Goal: Task Accomplishment & Management: Use online tool/utility

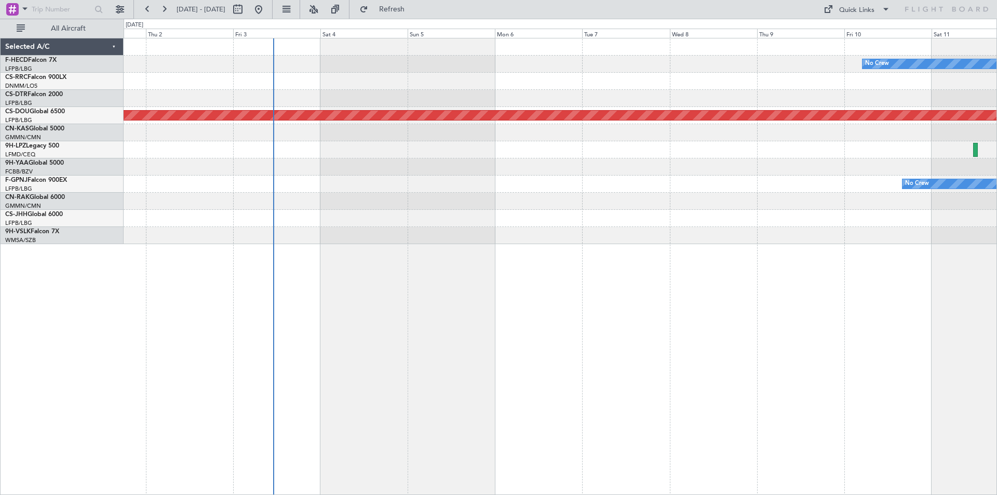
click at [738, 222] on div "No Crew Planned Maint [GEOGRAPHIC_DATA] ([GEOGRAPHIC_DATA]) Planned Maint [GEOG…" at bounding box center [560, 141] width 873 height 206
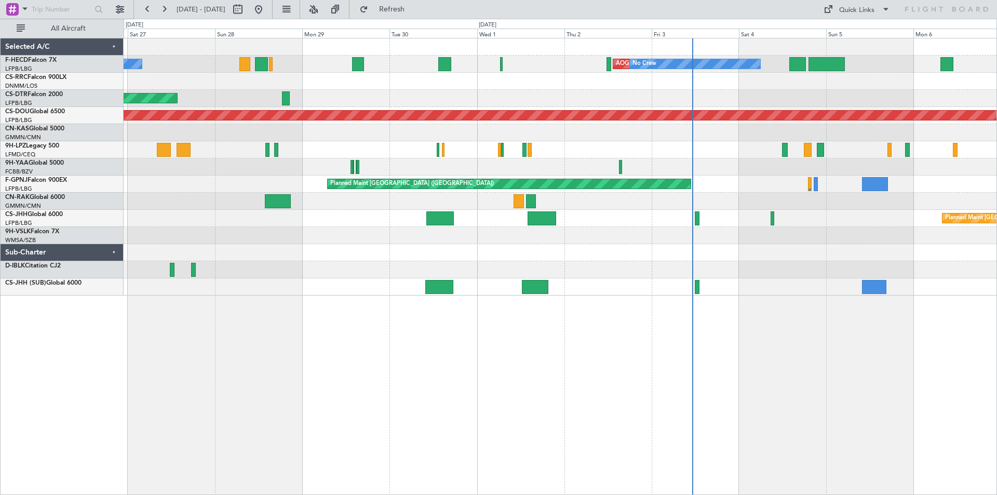
click at [677, 252] on div at bounding box center [560, 252] width 873 height 17
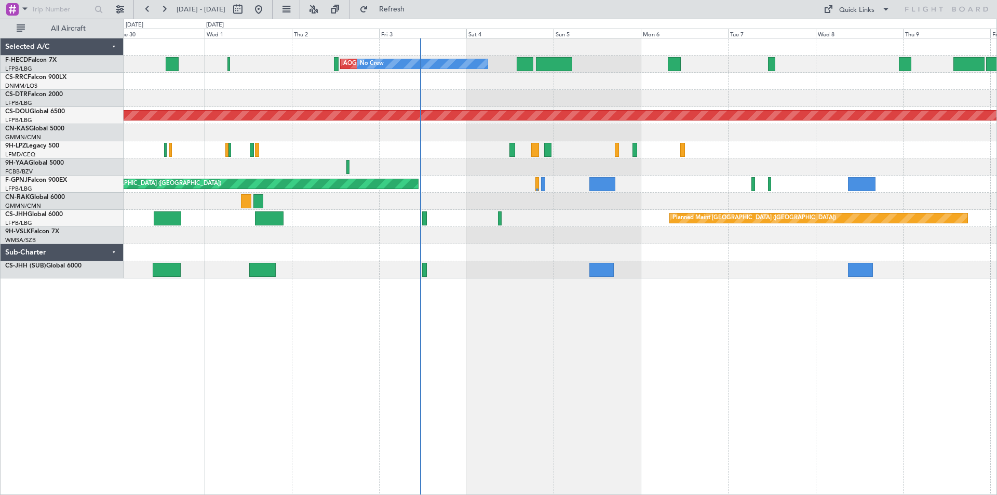
click at [446, 207] on div at bounding box center [560, 201] width 873 height 17
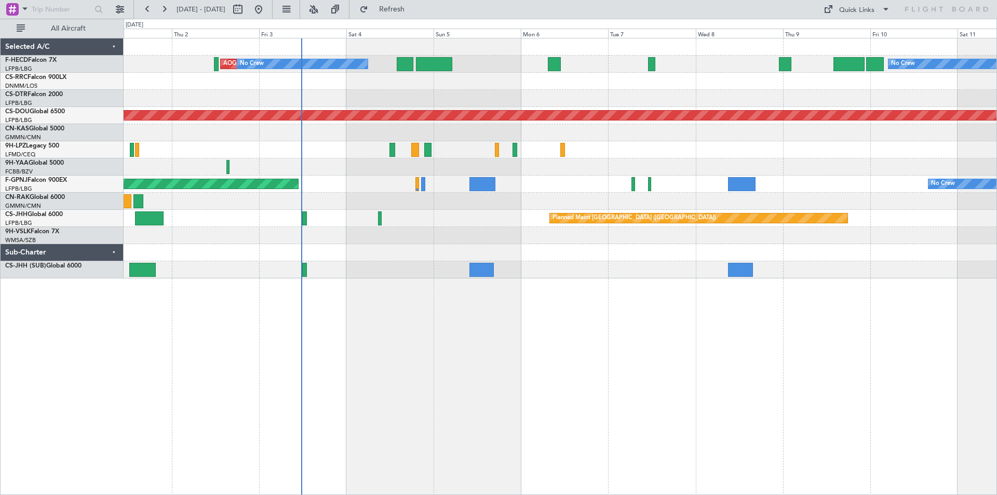
click at [739, 104] on div "AOG Maint Paris ([GEOGRAPHIC_DATA]) No Crew No Crew Planned Maint [GEOGRAPHIC_D…" at bounding box center [560, 158] width 873 height 240
click at [721, 124] on div "AOG Maint Paris ([GEOGRAPHIC_DATA]) No Crew No Crew Planned Maint [GEOGRAPHIC_D…" at bounding box center [560, 158] width 873 height 240
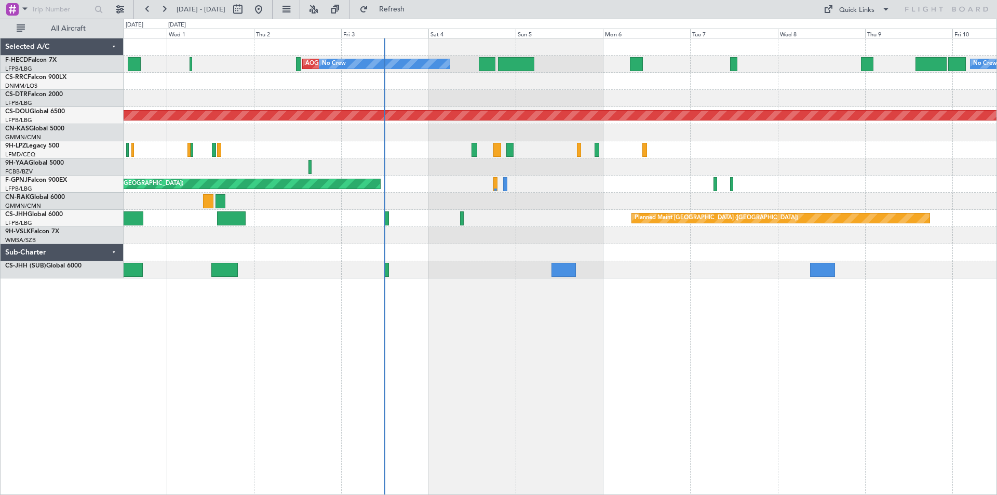
click at [398, 234] on div "AOG Maint Paris ([GEOGRAPHIC_DATA]) No Crew No Crew Planned Maint [GEOGRAPHIC_D…" at bounding box center [560, 158] width 873 height 240
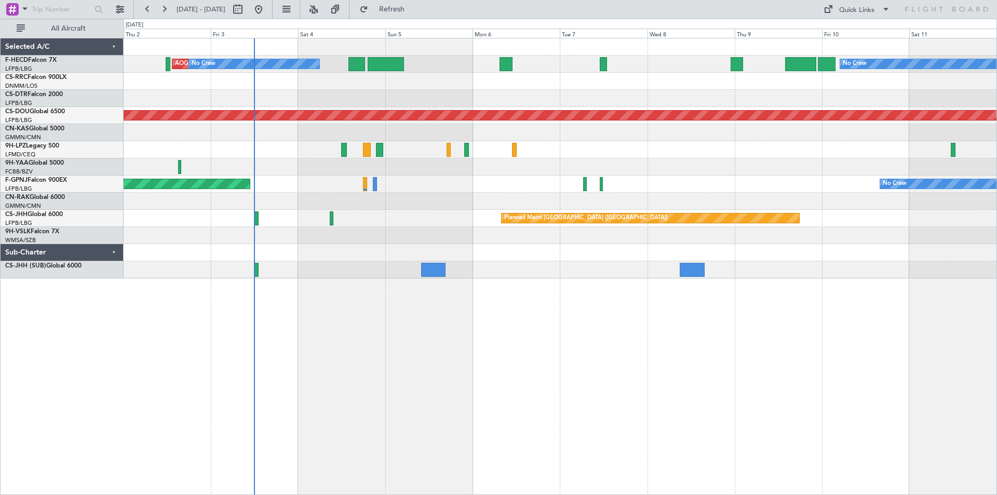
click at [407, 255] on div "AOG Maint Paris ([GEOGRAPHIC_DATA]) No Crew No Crew Planned Maint [GEOGRAPHIC_D…" at bounding box center [560, 158] width 873 height 240
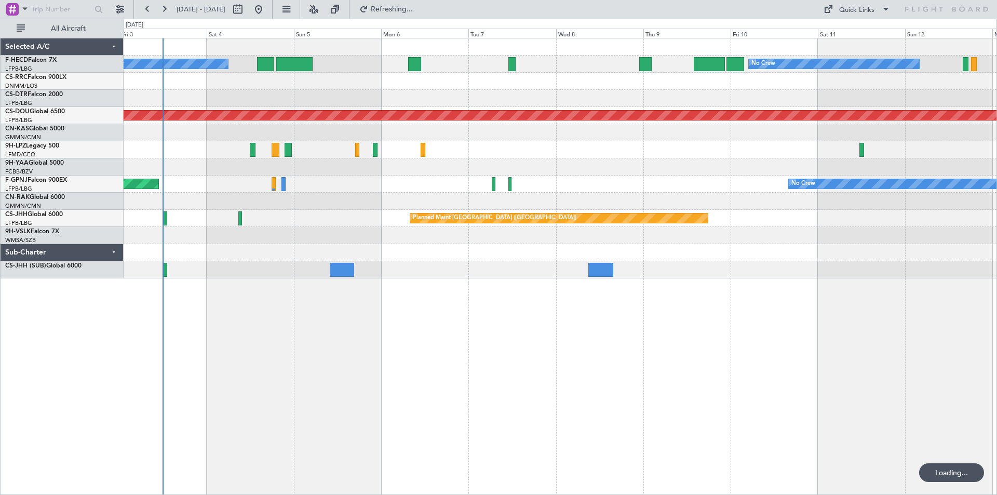
click at [365, 309] on div "AOG Maint Paris ([GEOGRAPHIC_DATA]) No Crew No Crew Planned Maint [GEOGRAPHIC_D…" at bounding box center [561, 266] width 874 height 457
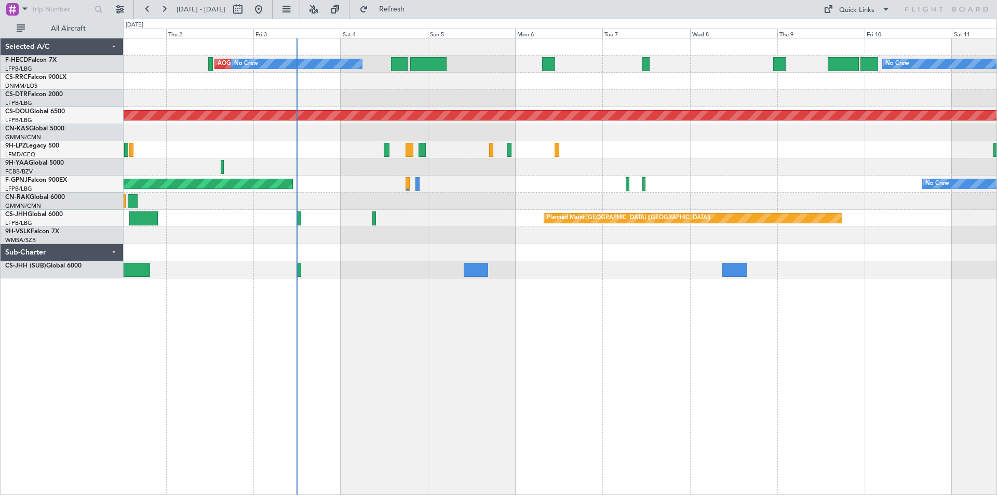
click at [616, 255] on div "No Crew AOG Maint [GEOGRAPHIC_DATA] ([GEOGRAPHIC_DATA]) No Crew Planned Maint […" at bounding box center [560, 158] width 873 height 240
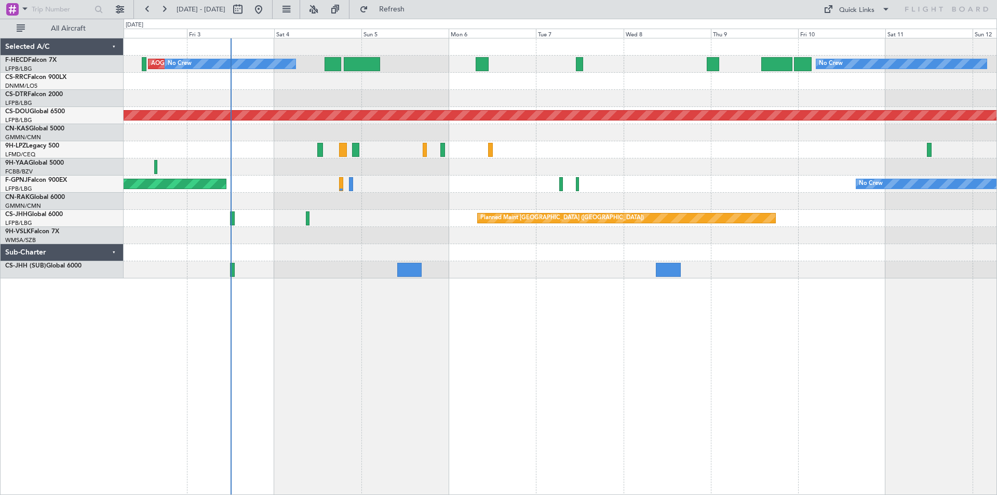
click at [306, 125] on div "No Crew AOG Maint [GEOGRAPHIC_DATA] ([GEOGRAPHIC_DATA]) No Crew Planned Maint […" at bounding box center [560, 158] width 873 height 240
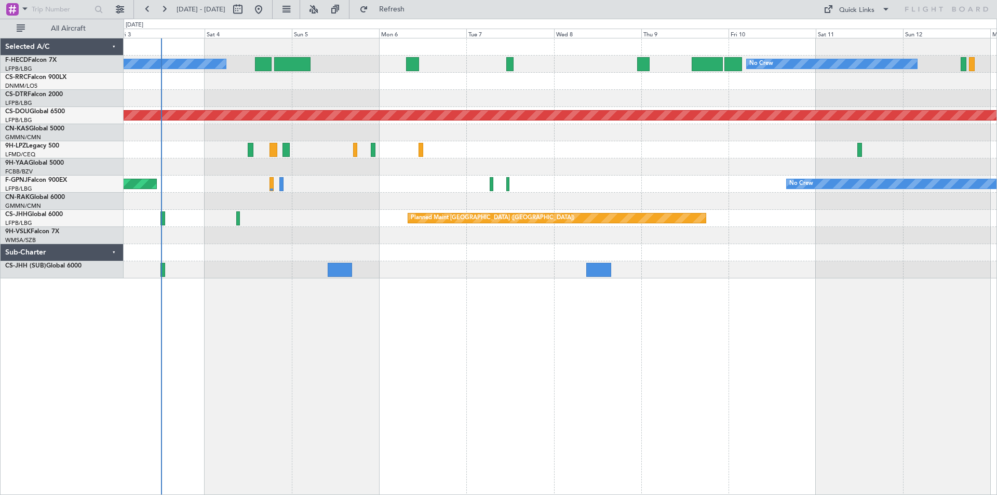
click at [673, 259] on div at bounding box center [560, 252] width 873 height 17
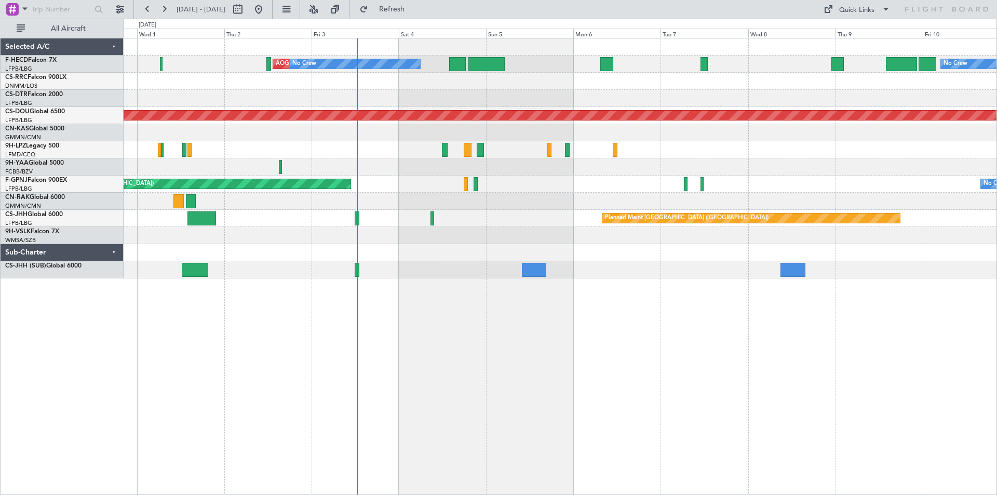
click at [387, 256] on div at bounding box center [560, 252] width 873 height 17
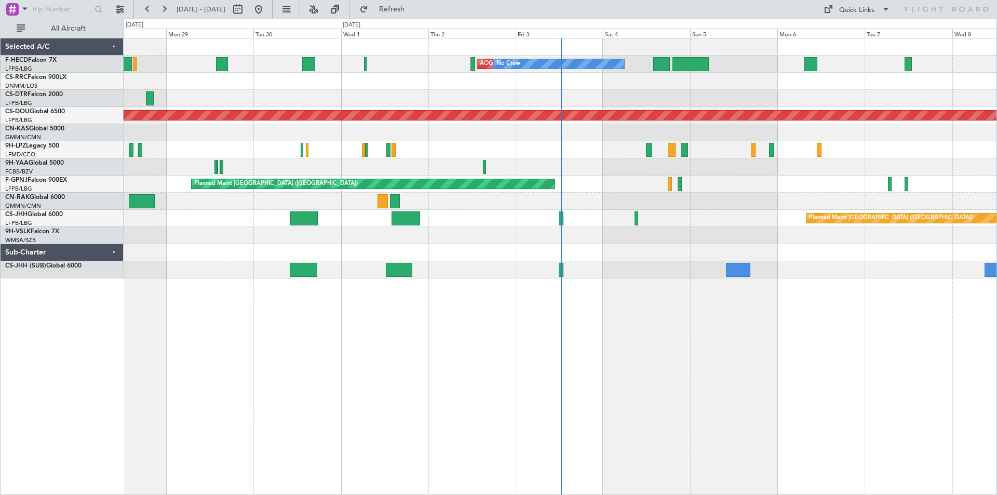
click at [472, 263] on div at bounding box center [560, 269] width 873 height 17
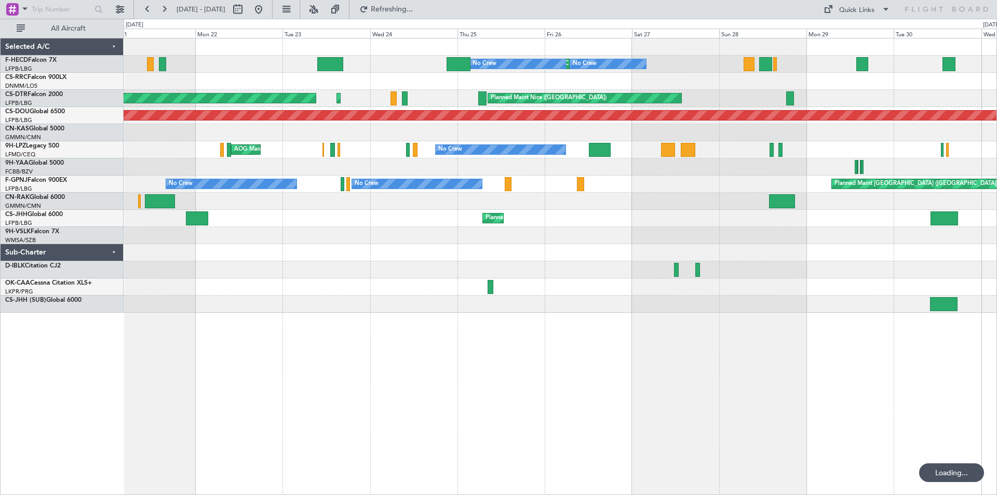
click at [737, 209] on div "No Crew Planned Maint [GEOGRAPHIC_DATA] ([GEOGRAPHIC_DATA]) No Crew No Crew Pla…" at bounding box center [560, 175] width 873 height 274
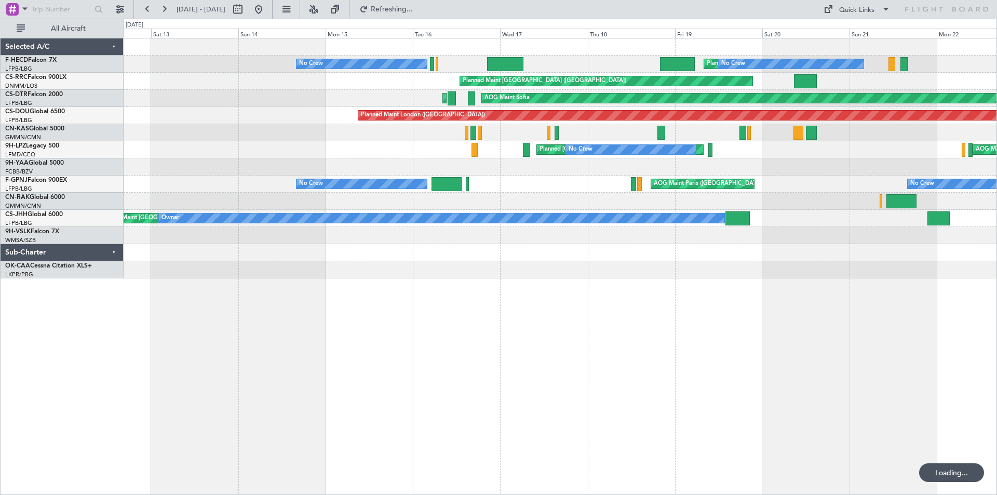
click at [712, 269] on div "Planned Maint Paris (Le Bourget) No Crew No Crew No Crew Planned Maint Paris (L…" at bounding box center [560, 158] width 873 height 240
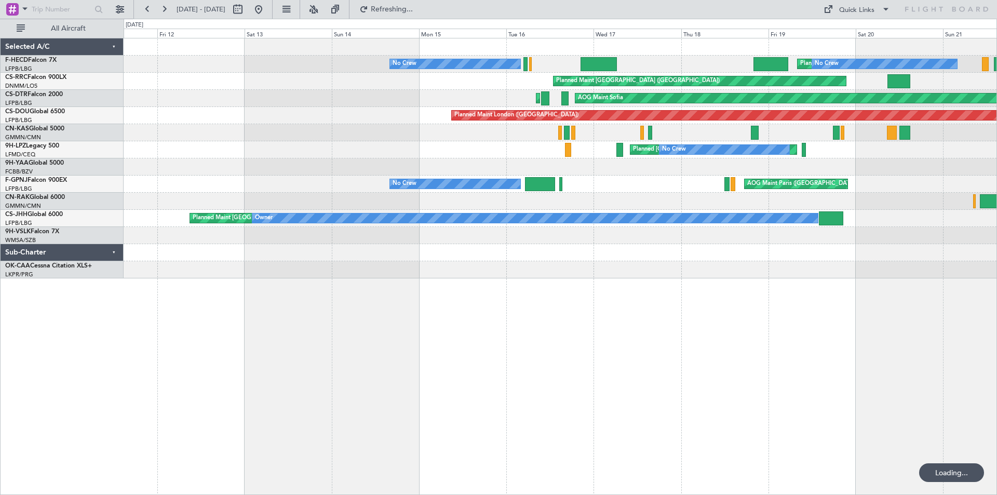
click at [603, 252] on div at bounding box center [560, 252] width 873 height 17
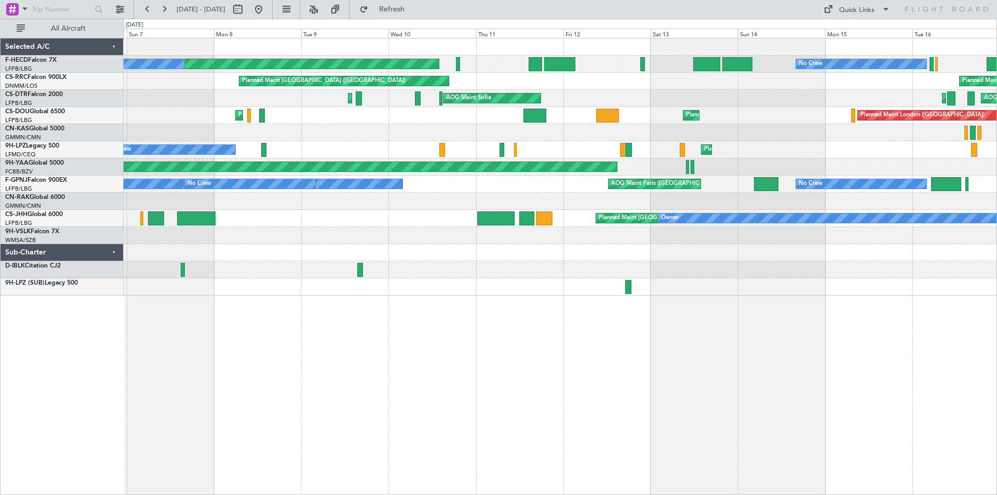
click at [366, 243] on div "No Crew Planned Maint Paris (Le Bourget) No Crew Planned Maint Paris (Le Bourge…" at bounding box center [560, 166] width 873 height 257
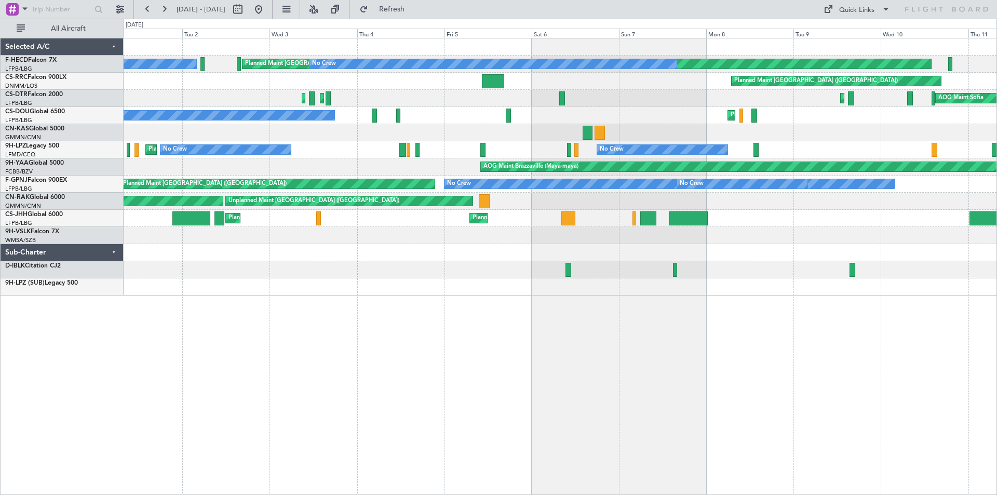
click at [515, 177] on div "Planned Maint Paris (Le Bourget) No Crew No Crew Planned Maint Paris (Le Bourge…" at bounding box center [560, 166] width 873 height 257
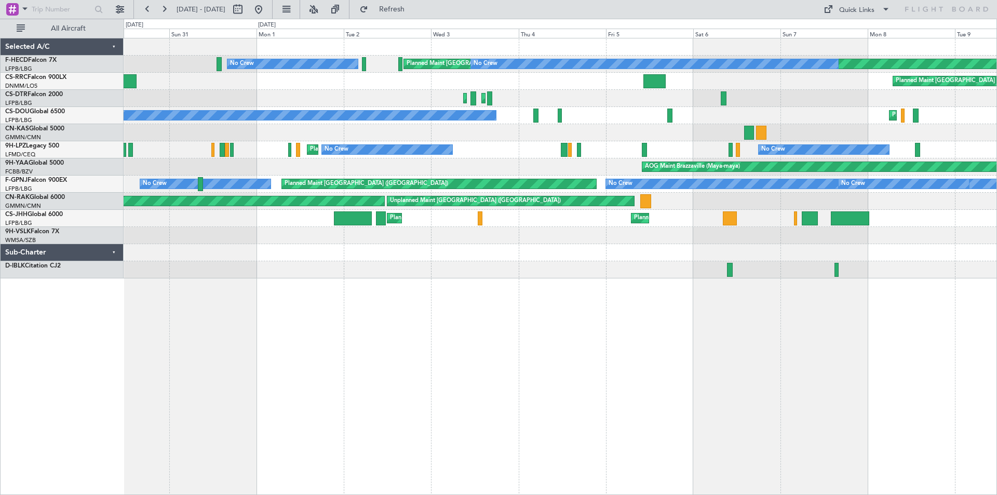
click at [206, 168] on div "AOG Maint Brazzaville (Maya-maya)" at bounding box center [560, 166] width 873 height 17
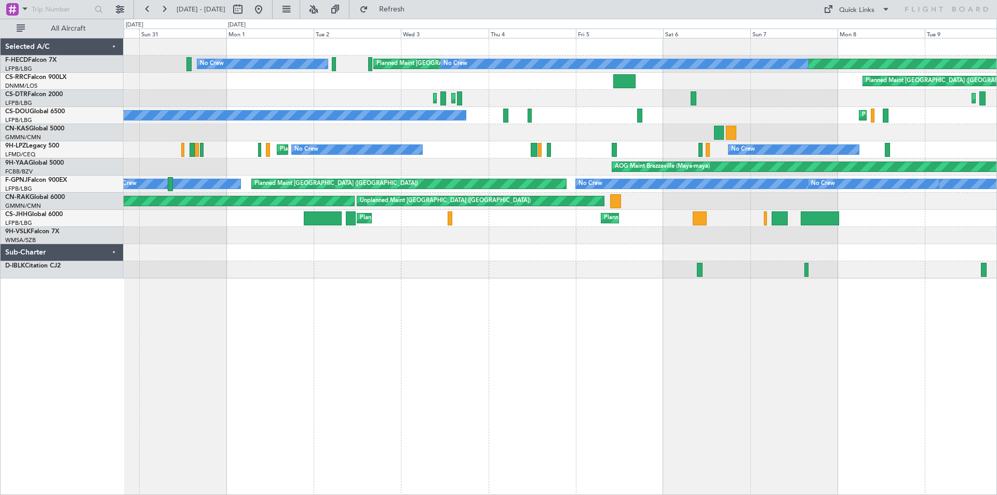
click at [646, 197] on div "Planned Maint Paris (Le Bourget) No Crew No Crew Planned Maint Paris (Le Bourge…" at bounding box center [560, 158] width 873 height 240
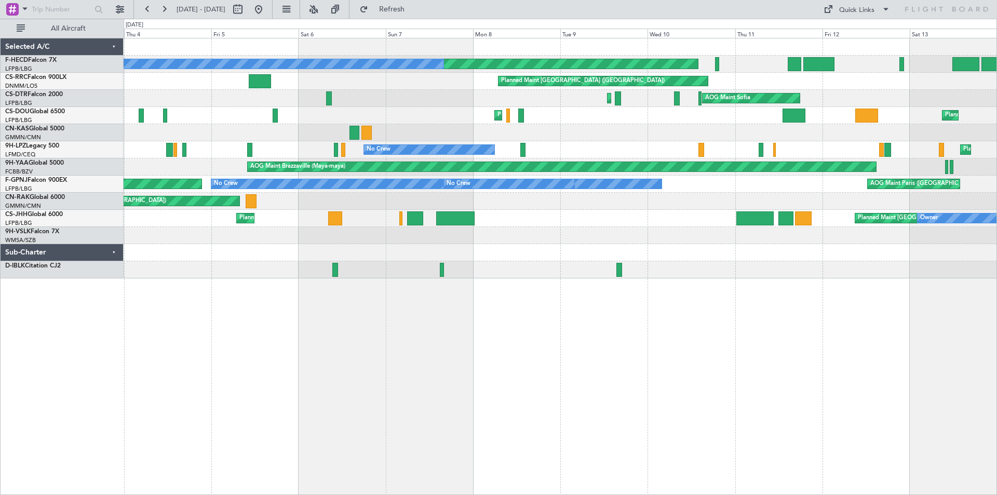
click at [610, 255] on div at bounding box center [560, 252] width 873 height 17
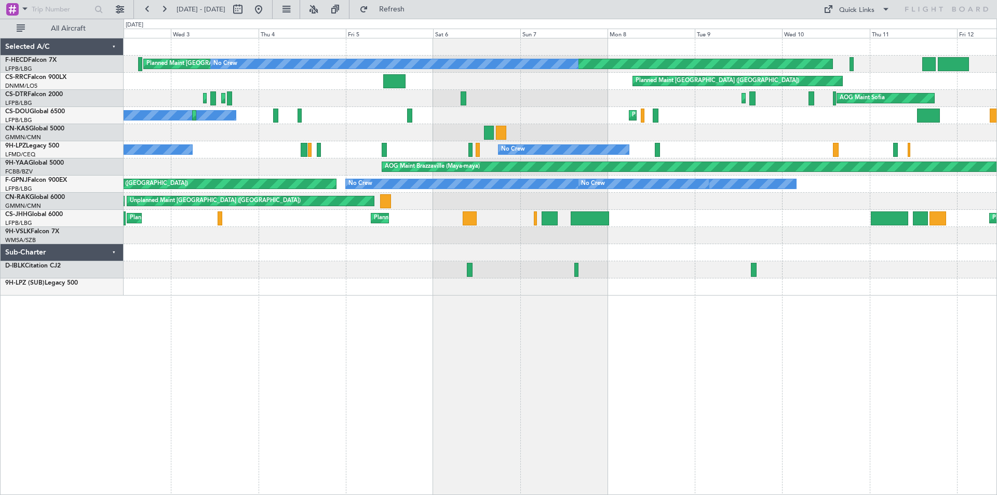
click at [655, 287] on div "Planned Maint Paris (Le Bourget) No Crew No Crew No Crew Planned Maint Paris (L…" at bounding box center [560, 166] width 873 height 257
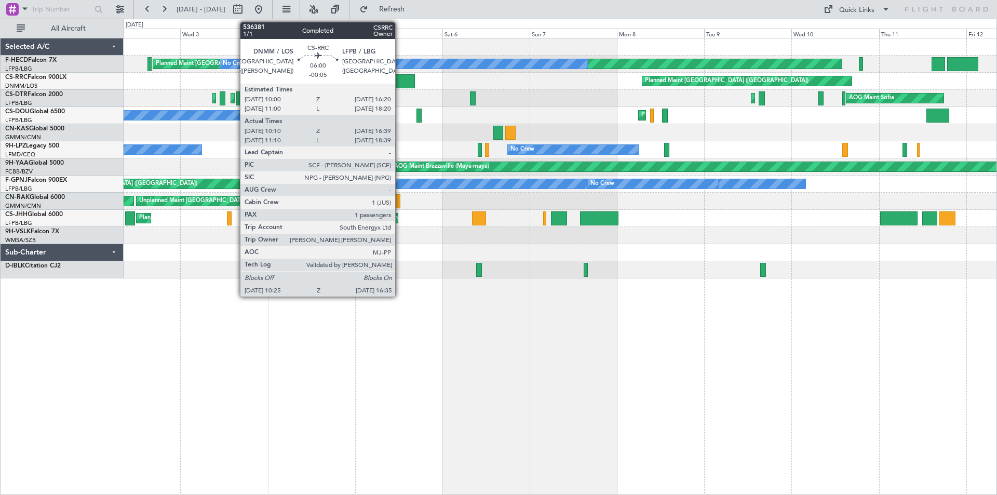
click at [400, 83] on div at bounding box center [404, 81] width 23 height 14
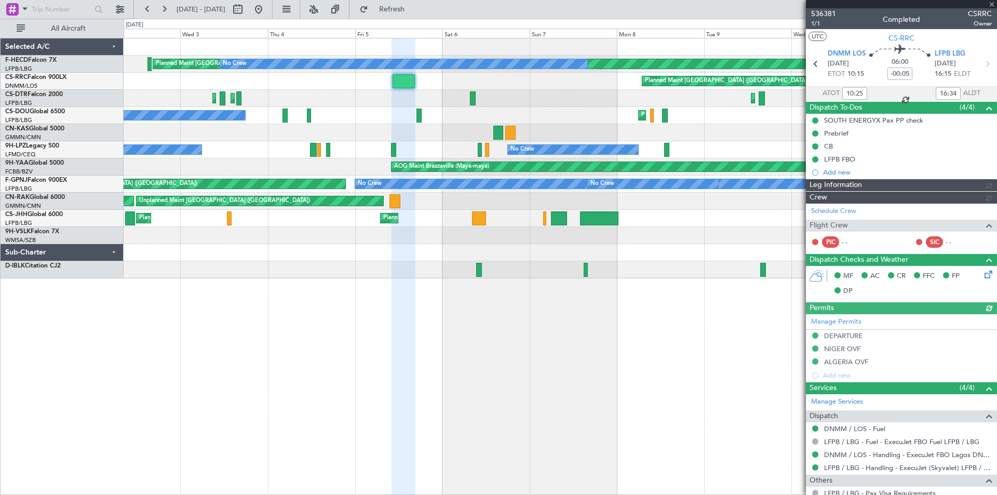
type input "11:25"
type input "18:34"
type input "10:25"
type input "16:34"
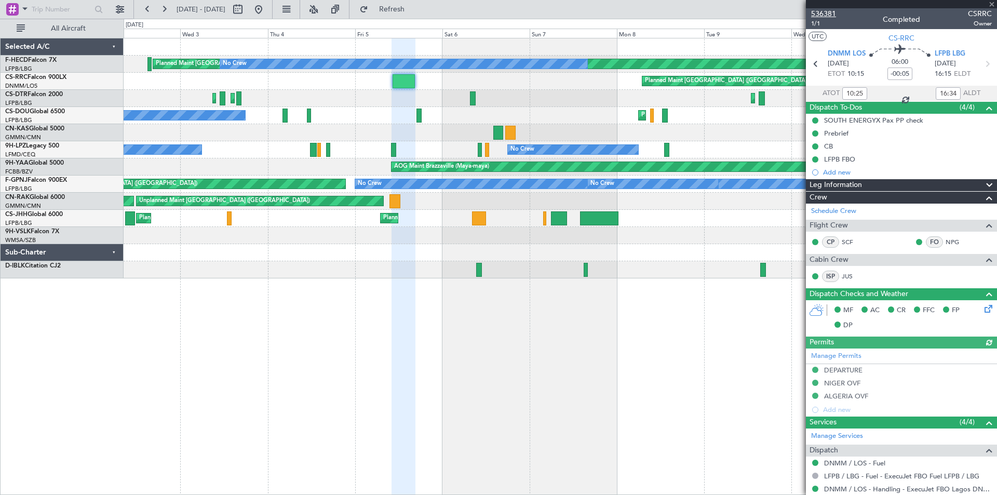
click at [820, 12] on span "536381" at bounding box center [823, 13] width 25 height 11
click at [391, 218] on div "Planned Maint Paris (Le Bourget) No Crew No Crew No Crew Planned Maint Paris (L…" at bounding box center [560, 158] width 873 height 240
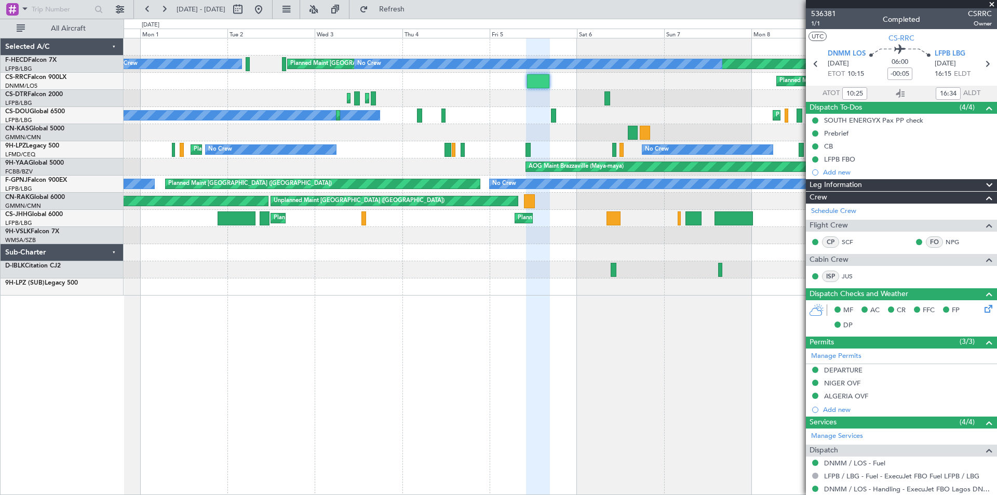
click at [614, 221] on div "Planned Maint Paris (Le Bourget) Planned Maint London (Luton) Planned Maint Par…" at bounding box center [560, 218] width 873 height 17
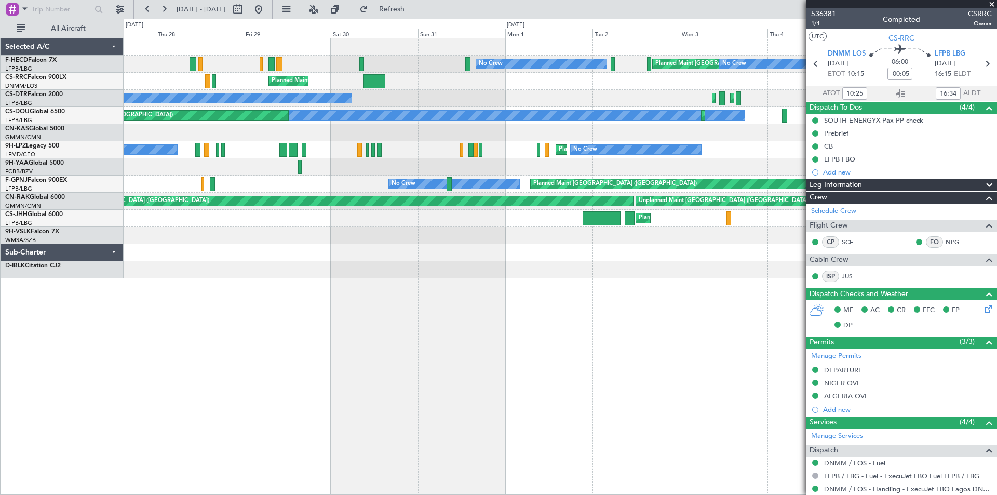
click at [549, 352] on div "Planned Maint Paris (Le Bourget) No Crew No Crew No Crew Planned Maint Paris (L…" at bounding box center [561, 266] width 874 height 457
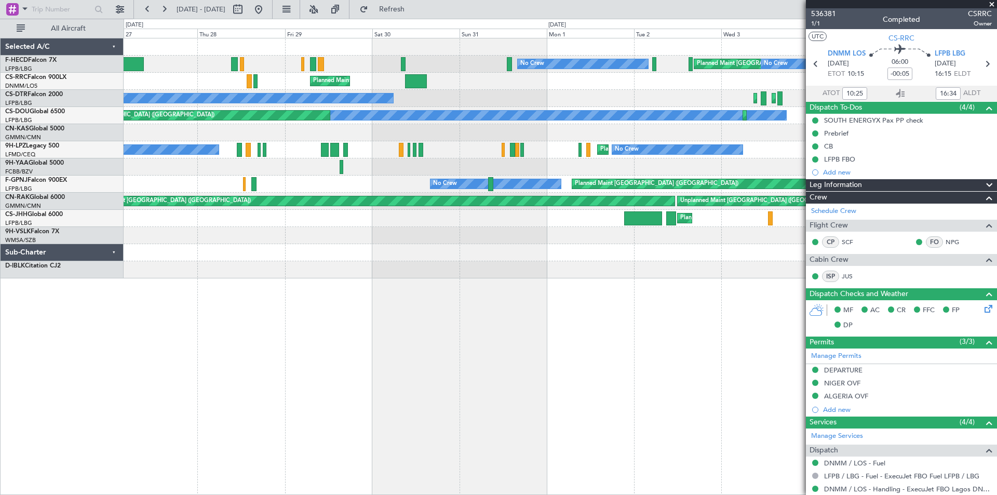
click at [421, 326] on div "Planned Maint Paris (Le Bourget) No Crew No Crew No Crew Planned Maint Paris (L…" at bounding box center [561, 266] width 874 height 457
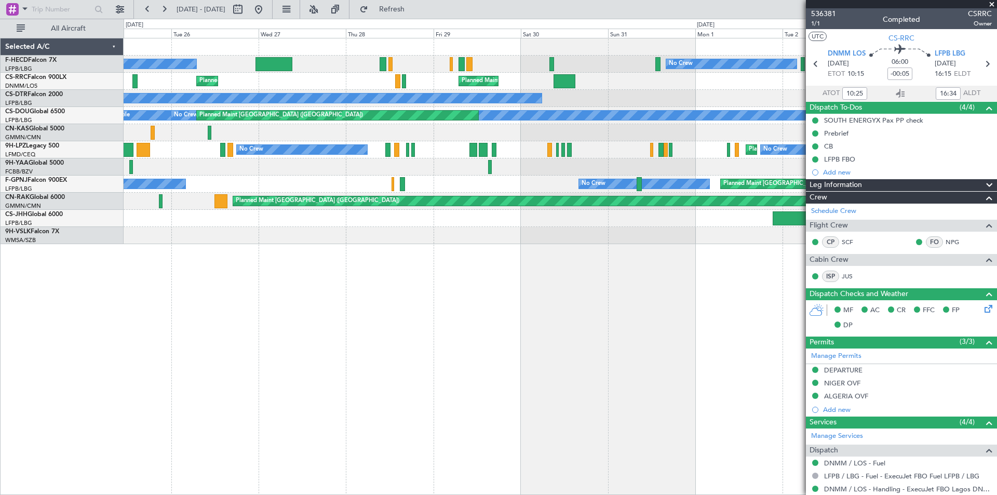
click at [0, 285] on html "25 Aug 2025 - 04 Sep 2025 Refresh Quick Links All Aircraft Planned Maint Paris …" at bounding box center [498, 247] width 997 height 495
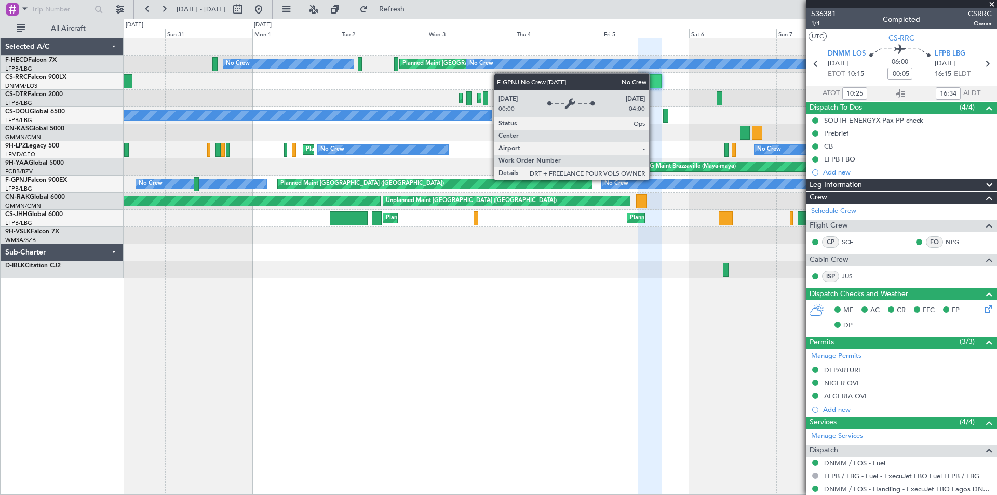
click at [440, 192] on div "Planned Maint Paris (Le Bourget) No Crew No Crew No Crew" at bounding box center [560, 184] width 873 height 17
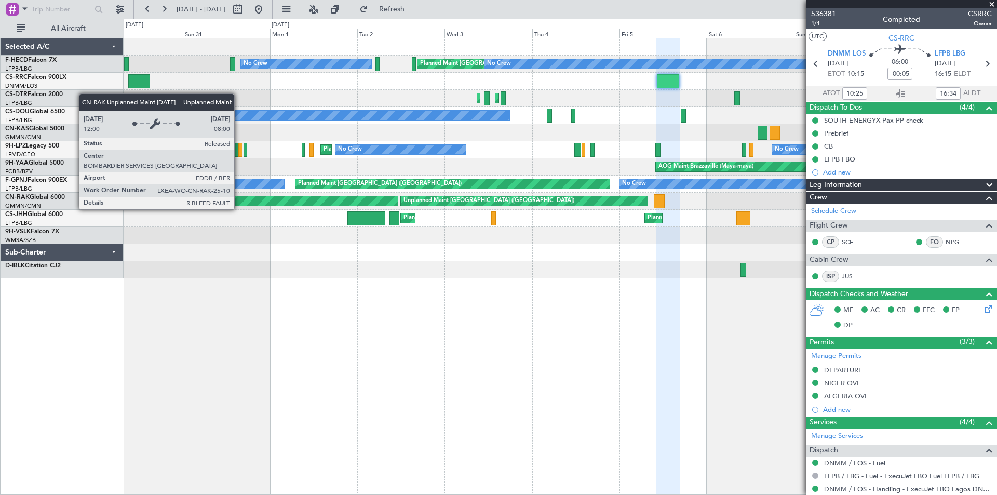
click at [575, 201] on div "Unplanned Maint Berlin (Brandenburg)" at bounding box center [489, 201] width 171 height 16
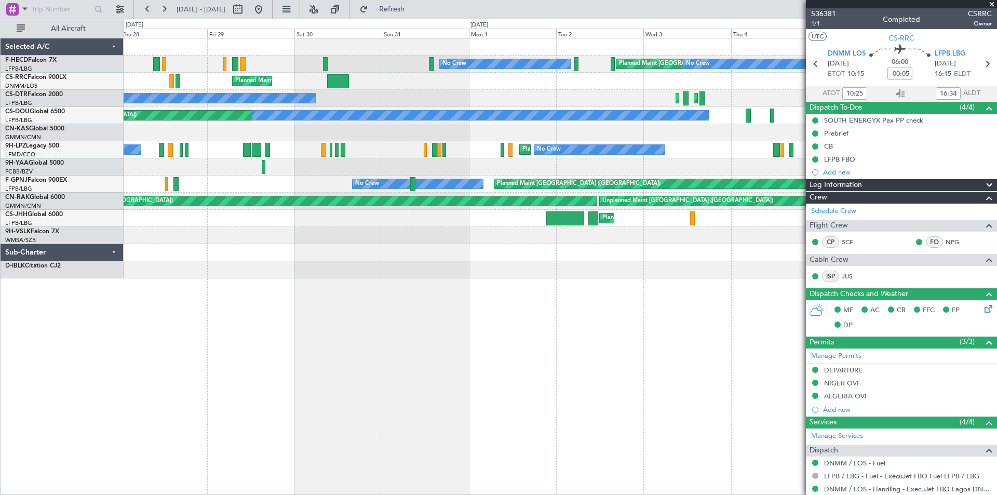
click at [516, 191] on div "Planned Maint Paris (Le Bourget) No Crew No Crew No Crew No Crew" at bounding box center [560, 184] width 873 height 17
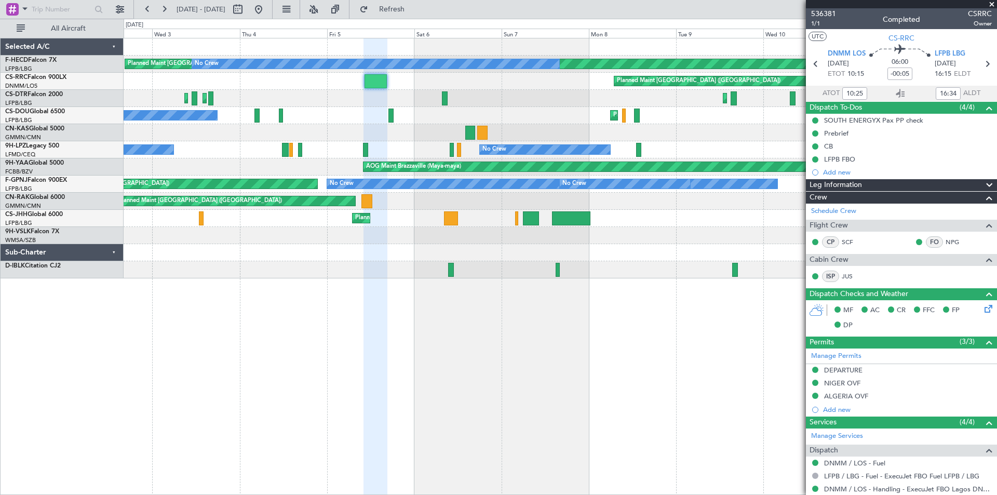
click at [0, 289] on html "27 Aug 2025 - 06 Sep 2025 Refresh Quick Links All Aircraft Planned Maint Paris …" at bounding box center [498, 247] width 997 height 495
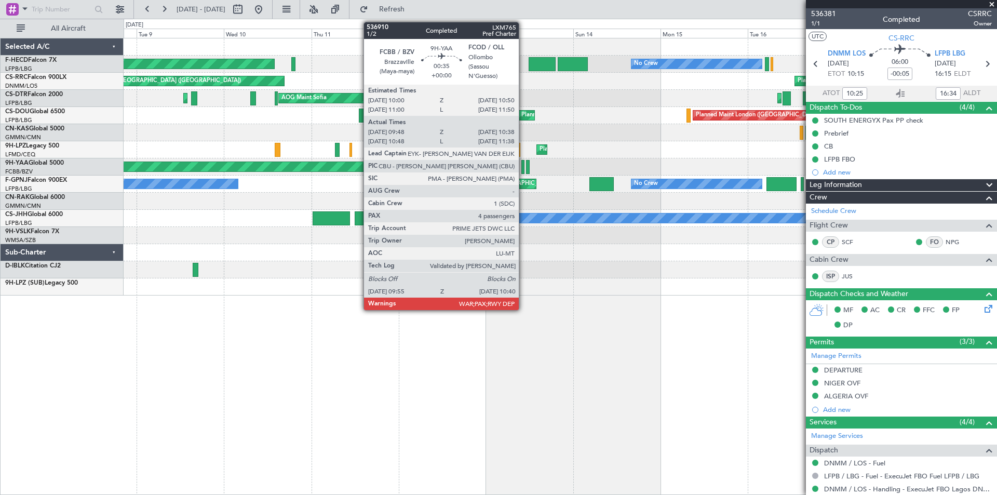
click at [524, 169] on div at bounding box center [523, 167] width 3 height 14
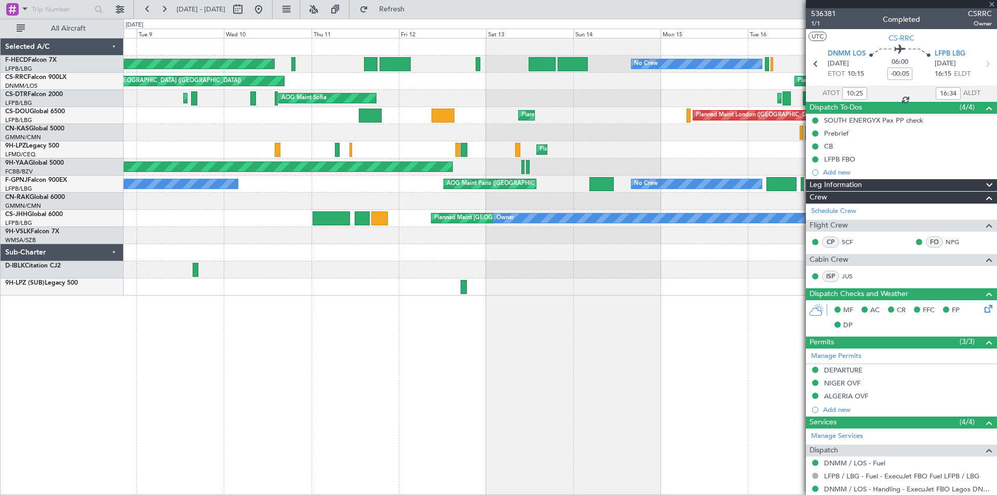
type input "09:58"
type input "10:33"
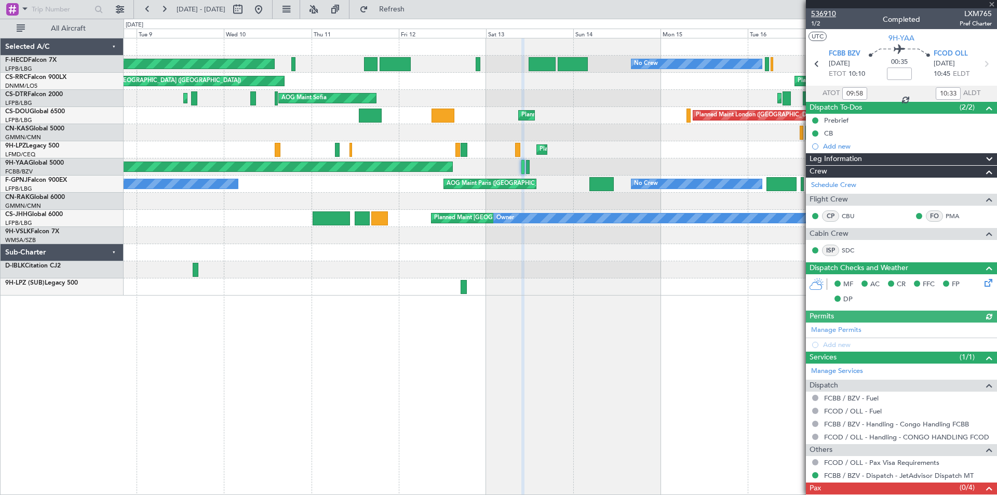
click at [821, 10] on span "536910" at bounding box center [823, 13] width 25 height 11
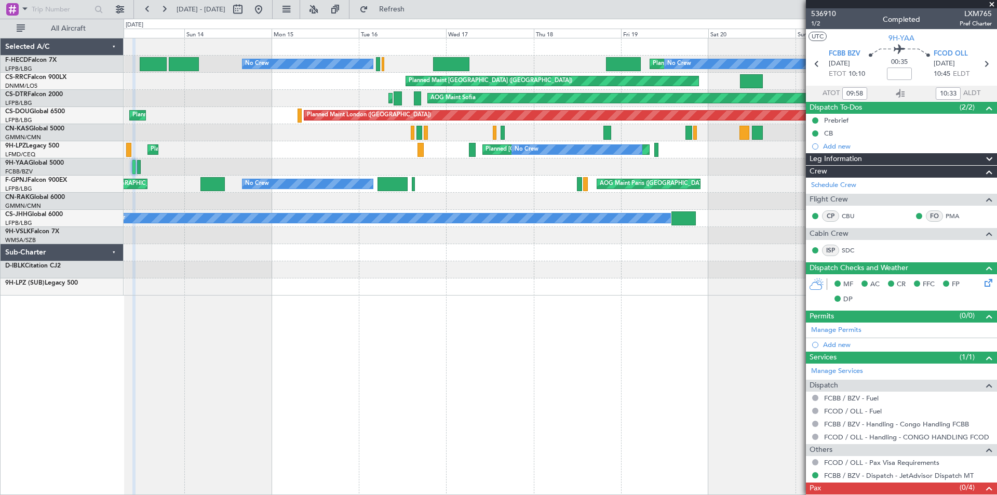
click at [0, 195] on div "No Crew Planned Maint Paris (Le Bourget) No Crew No Crew Planned Maint Paris (L…" at bounding box center [498, 257] width 997 height 476
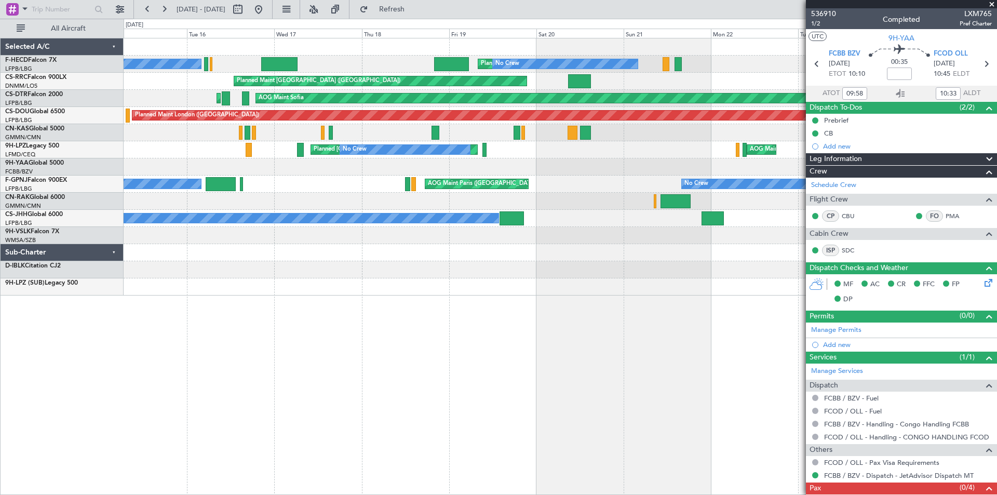
click at [383, 169] on div "No Crew Planned Maint Paris (Le Bourget) No Crew No Crew Planned Maint Paris (L…" at bounding box center [560, 166] width 873 height 257
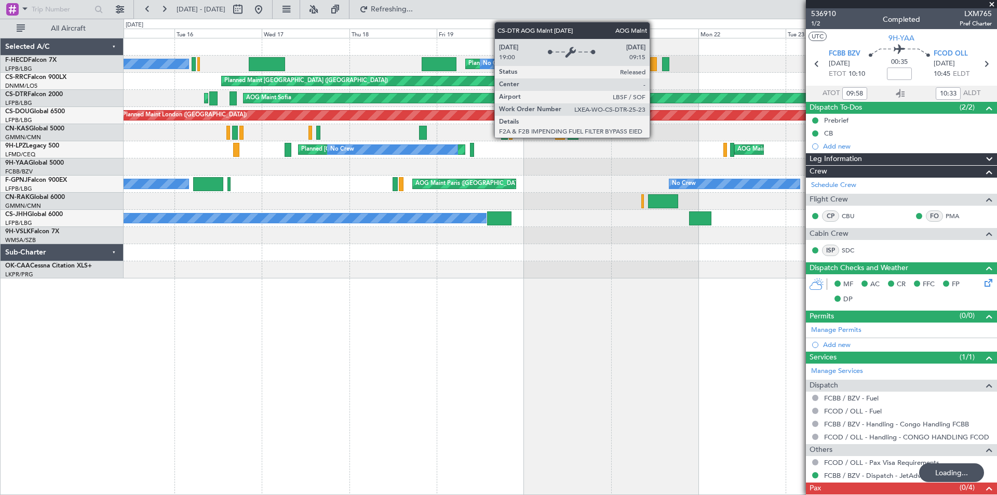
click at [145, 260] on div "No Crew Planned Maint Paris (Le Bourget) No Crew No Crew Planned Maint Paris (L…" at bounding box center [560, 158] width 873 height 240
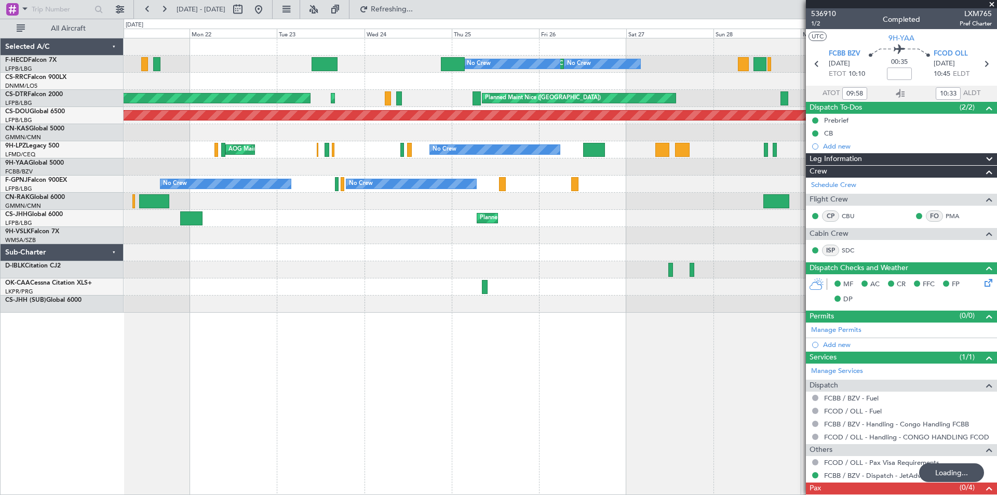
click at [992, 4] on span at bounding box center [992, 4] width 10 height 9
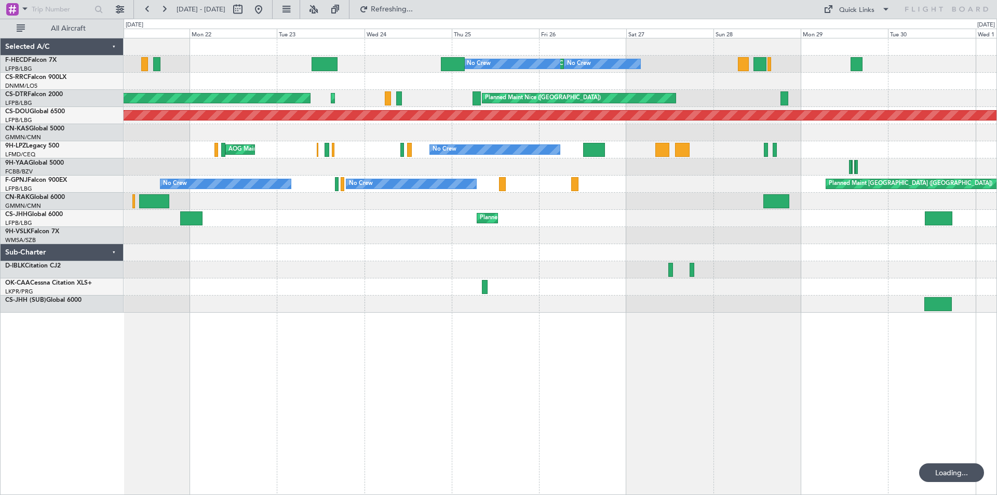
type input "0"
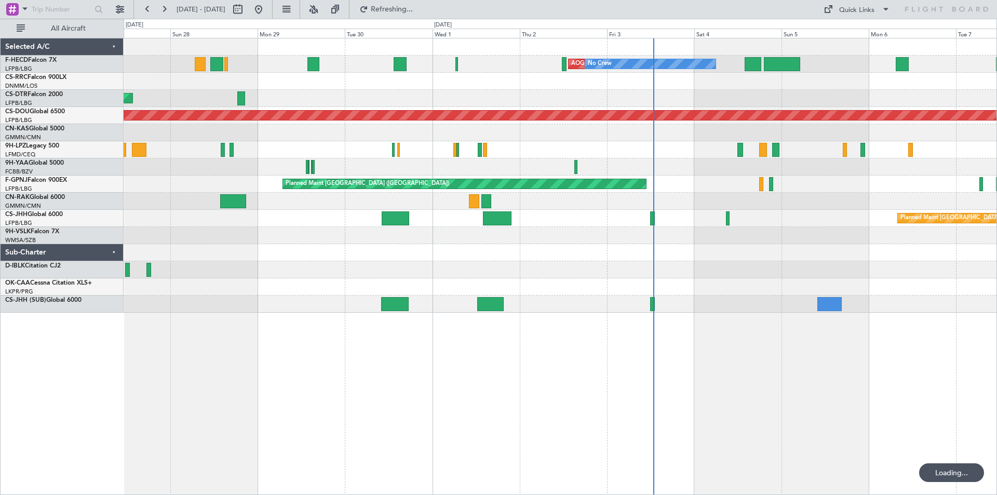
click at [514, 171] on div "AOG Maint Paris (Le Bourget) No Crew No Crew Planned Maint Paris (Le Bourget) N…" at bounding box center [560, 175] width 873 height 274
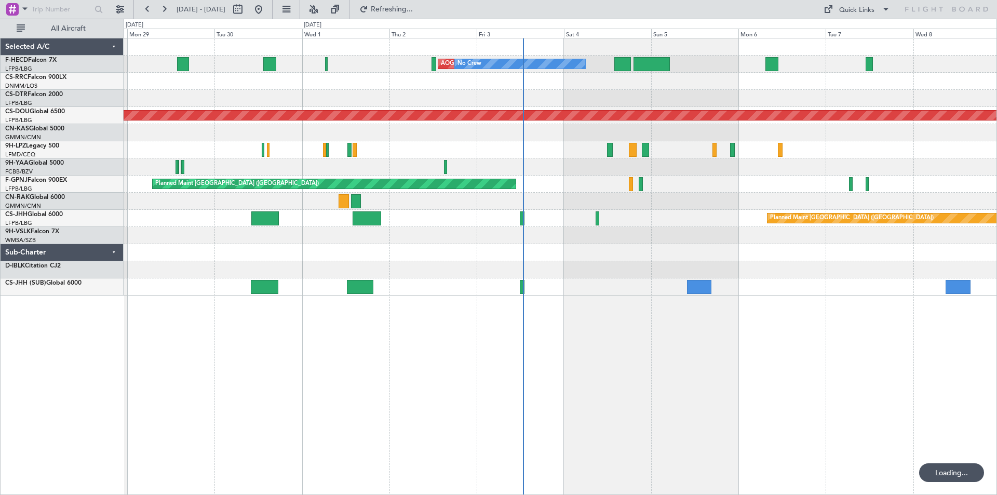
click at [481, 110] on div "AOG Maint Paris (Le Bourget) No Crew No Crew No Crew Planned Maint Nice (Côte d…" at bounding box center [560, 166] width 873 height 257
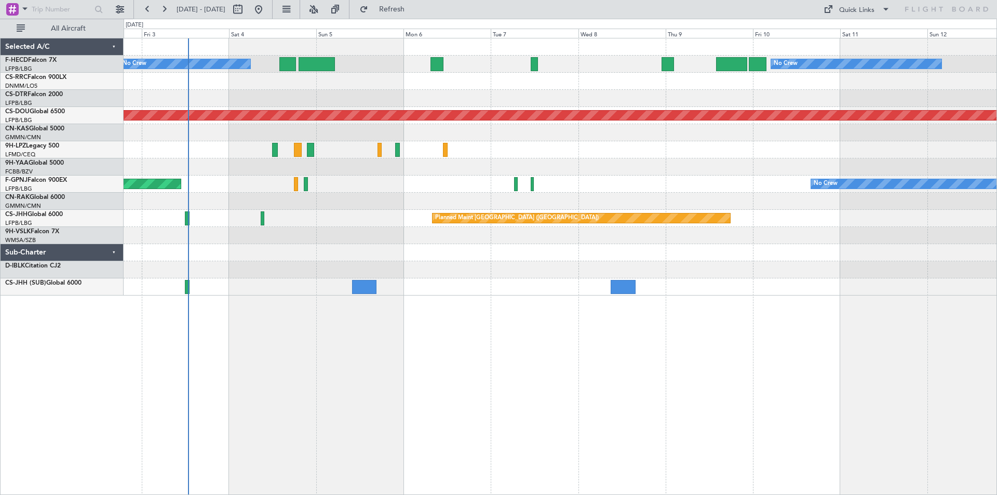
click at [467, 148] on div "AOG Maint Paris (Le Bourget) No Crew No Crew Planned Maint Paris (Le Bourget) P…" at bounding box center [560, 166] width 873 height 257
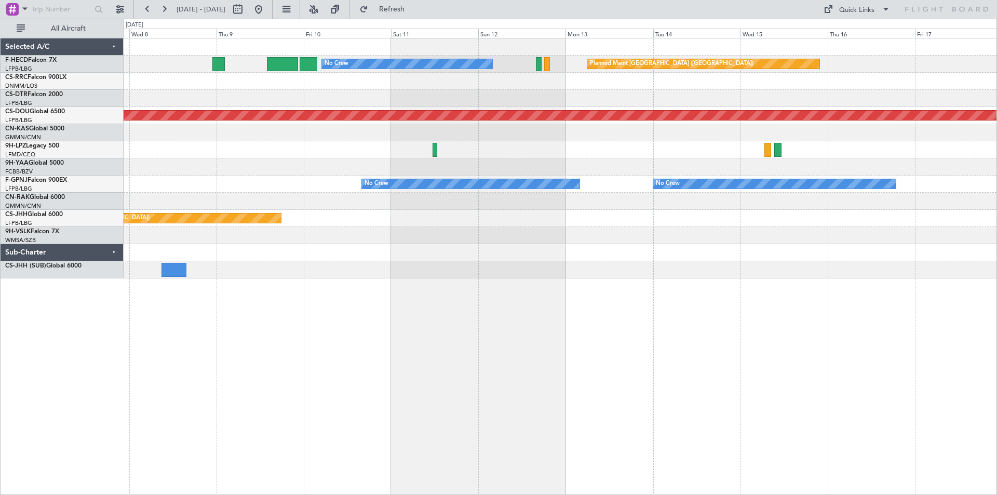
click at [386, 242] on div "No Crew Planned Maint Paris (Le Bourget) Planned Maint London (Biggin Hill) No …" at bounding box center [560, 158] width 873 height 240
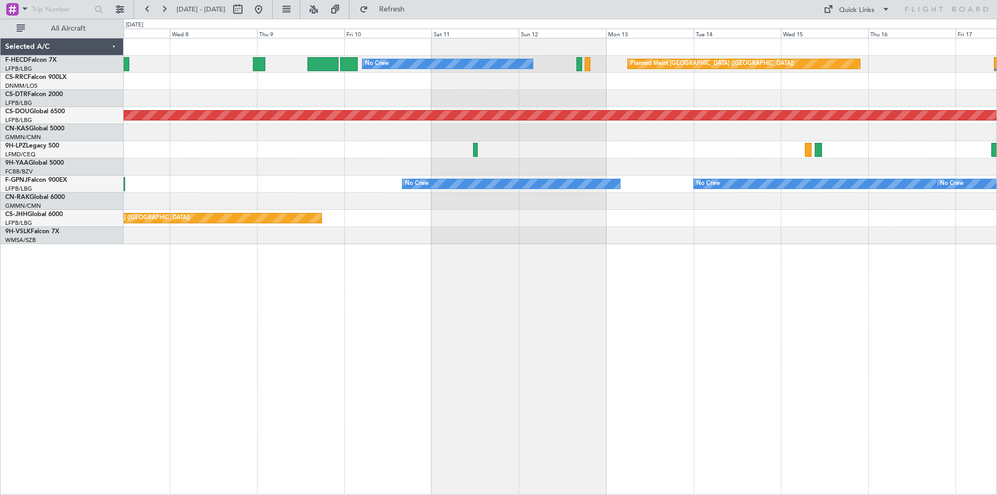
click at [632, 168] on div at bounding box center [560, 166] width 873 height 17
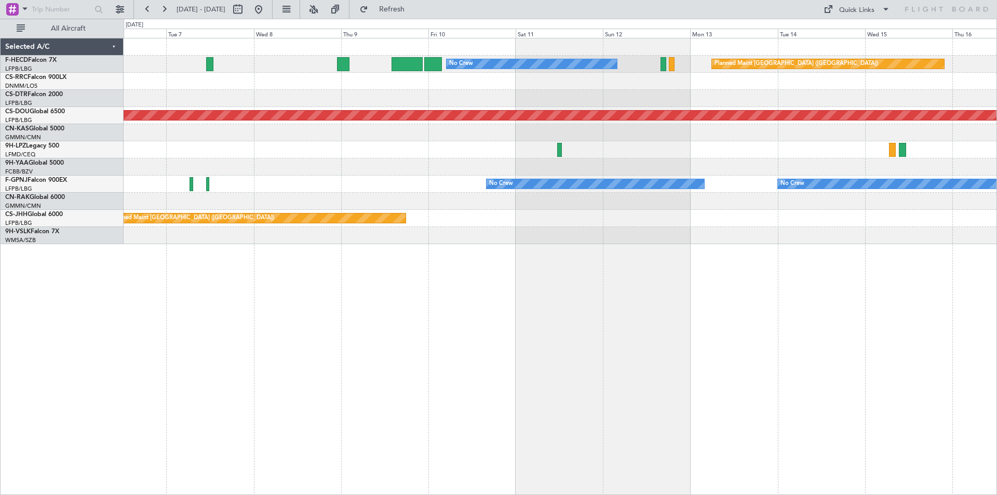
click at [497, 186] on div "No Crew Planned Maint Paris (Le Bourget) No Crew Planned Maint London (Biggin H…" at bounding box center [560, 141] width 873 height 206
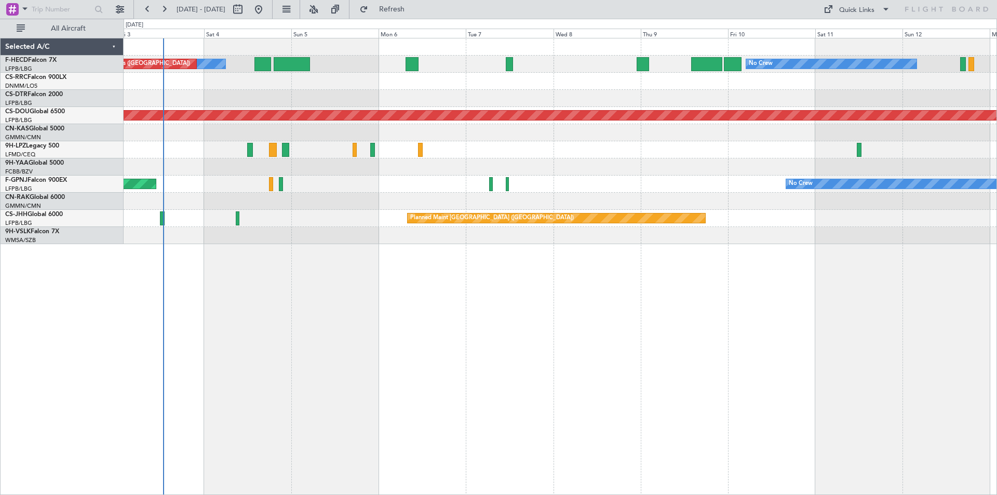
click at [466, 192] on div "No Crew No Crew AOG Maint Paris (Le Bourget) Planned Maint Paris (Le Bourget) P…" at bounding box center [560, 141] width 873 height 206
click at [477, 192] on div "No Crew No Crew AOG Maint Paris (Le Bourget) Planned Maint Paris (Le Bourget) P…" at bounding box center [560, 141] width 873 height 206
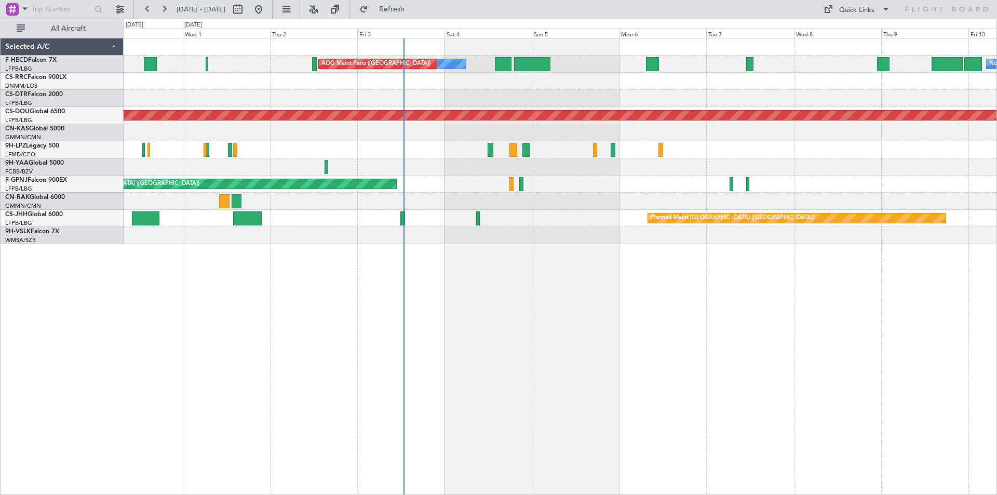
click at [487, 198] on div at bounding box center [560, 201] width 873 height 17
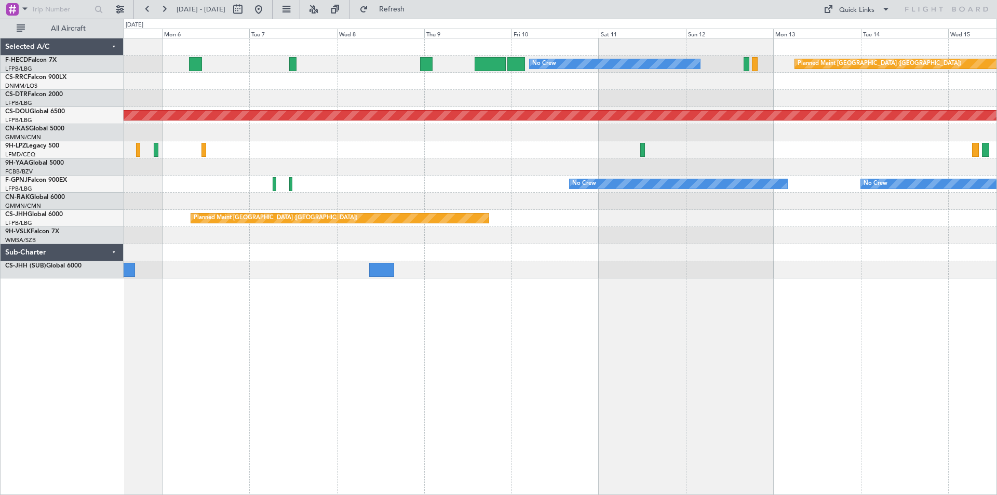
click at [428, 255] on div "No Crew Planned Maint Paris (Le Bourget) No Crew AOG Maint Paris (Le Bourget) P…" at bounding box center [560, 158] width 873 height 240
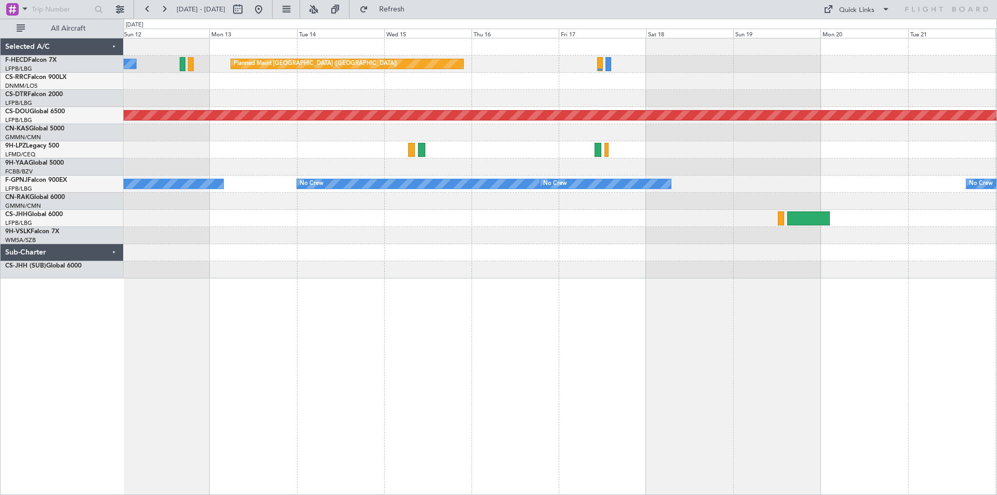
click at [656, 162] on div "No Crew Planned Maint Paris (Le Bourget) Planned Maint London (Biggin Hill) No …" at bounding box center [560, 158] width 873 height 240
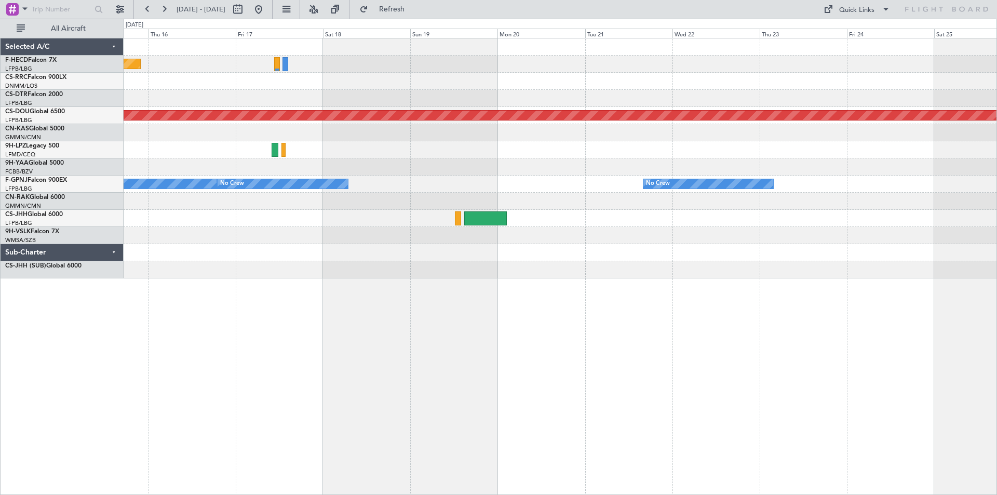
click at [585, 222] on div "Planned Maint Paris (Le Bourget) Planned Maint London (Biggin Hill) No Crew No …" at bounding box center [560, 158] width 873 height 240
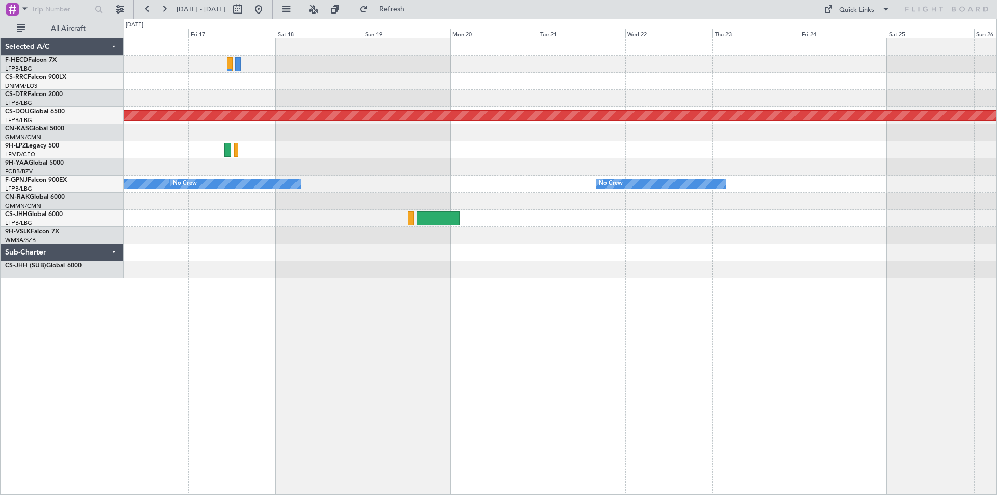
click at [393, 202] on div "Planned Maint Paris (Le Bourget) Planned Maint London (Biggin Hill) No Crew No …" at bounding box center [560, 158] width 873 height 240
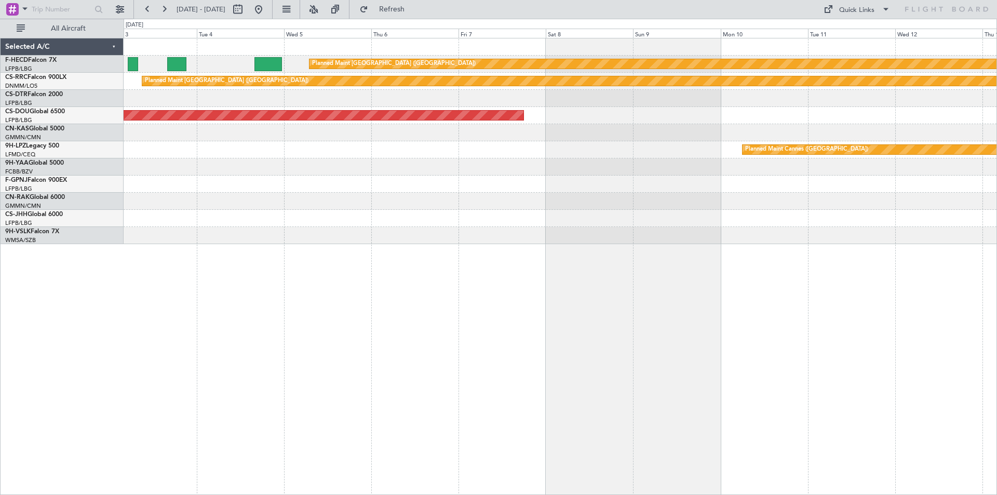
click at [474, 175] on div at bounding box center [560, 166] width 873 height 17
click at [468, 176] on div "Planned Maint [GEOGRAPHIC_DATA] ([GEOGRAPHIC_DATA])" at bounding box center [560, 184] width 873 height 17
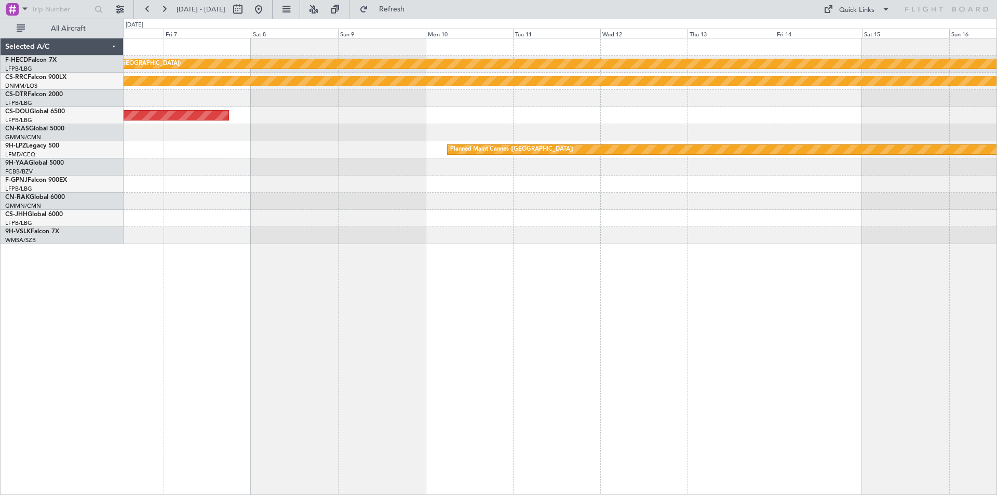
click at [506, 196] on div at bounding box center [560, 201] width 873 height 17
